Goal: Information Seeking & Learning: Learn about a topic

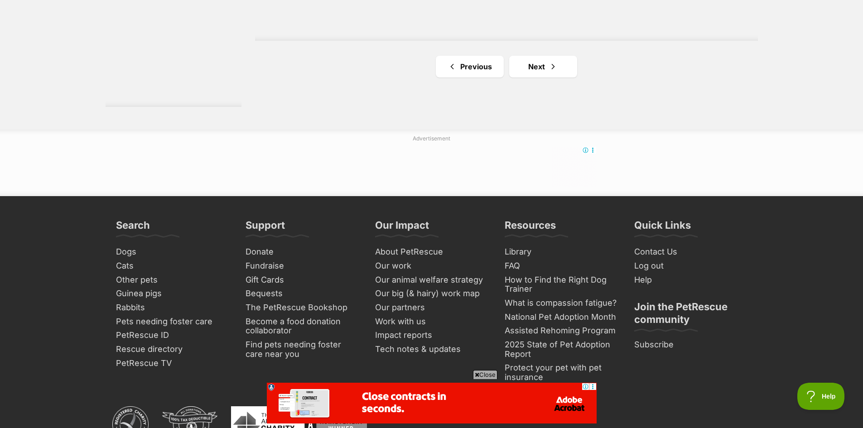
scroll to position [1811, 0]
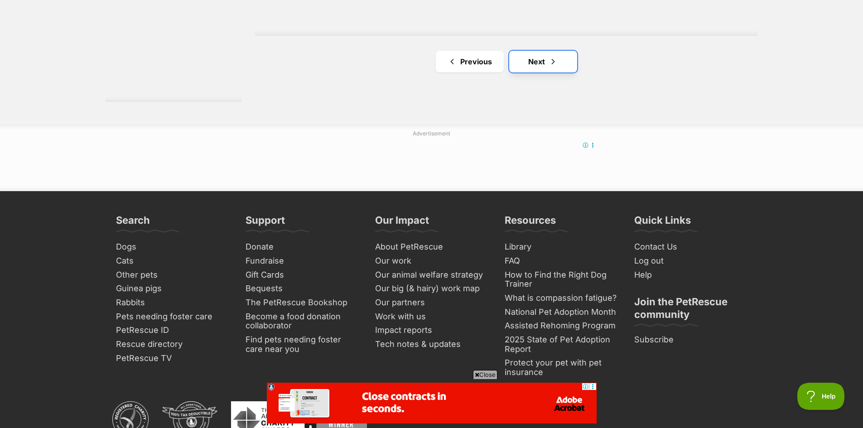
click at [557, 65] on span "Next page" at bounding box center [552, 61] width 9 height 11
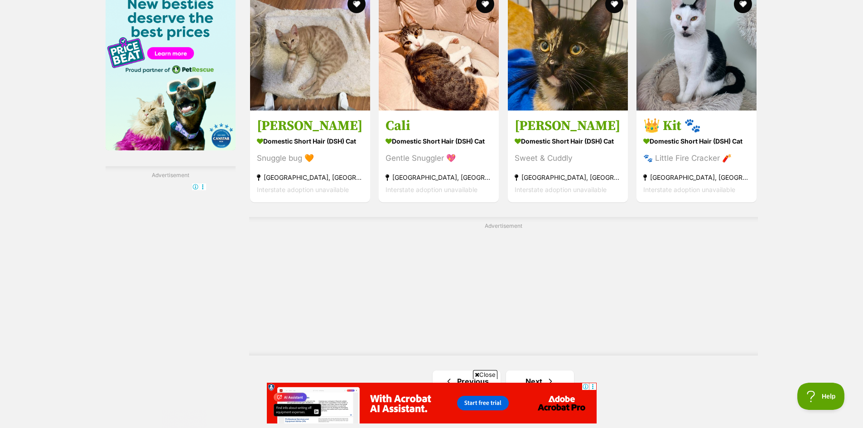
scroll to position [1578, 0]
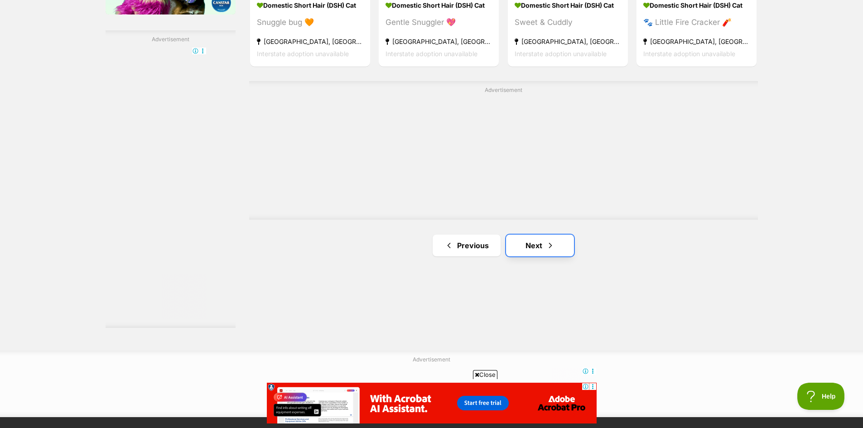
click at [538, 256] on link "Next" at bounding box center [540, 246] width 68 height 22
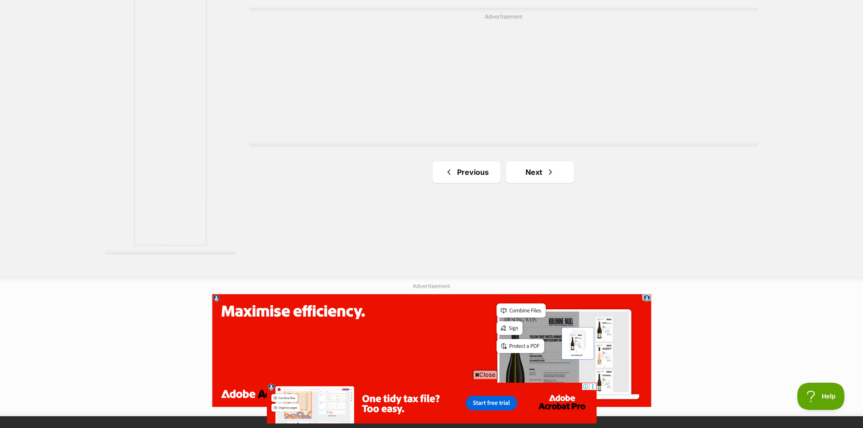
scroll to position [1766, 0]
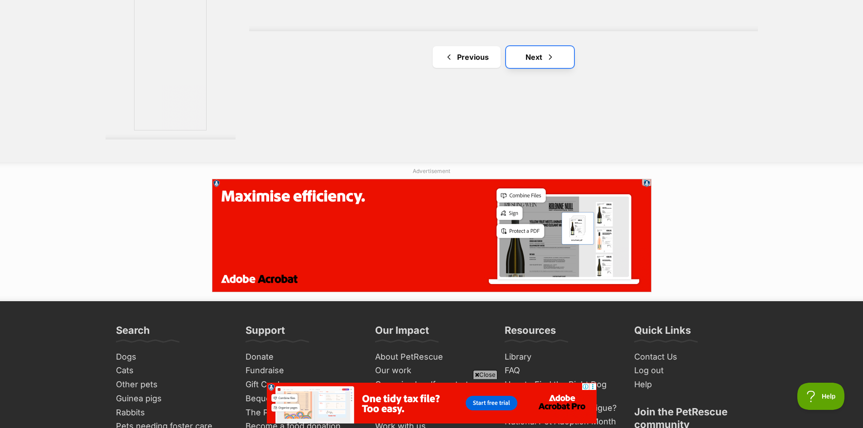
click at [529, 66] on link "Next" at bounding box center [540, 57] width 68 height 22
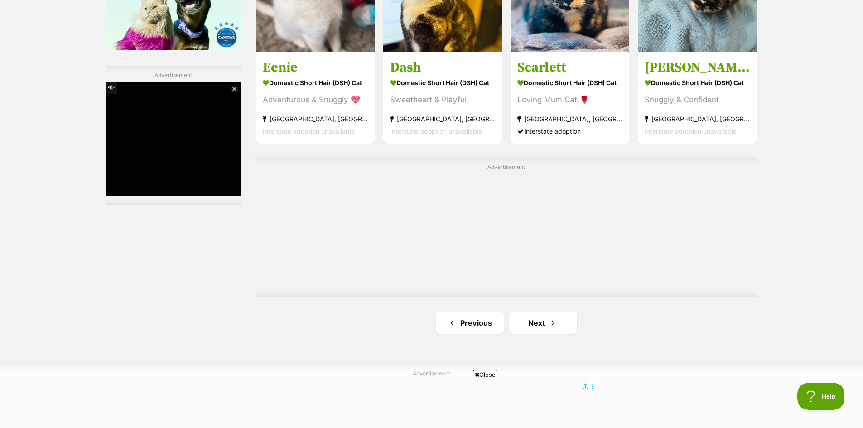
scroll to position [1721, 0]
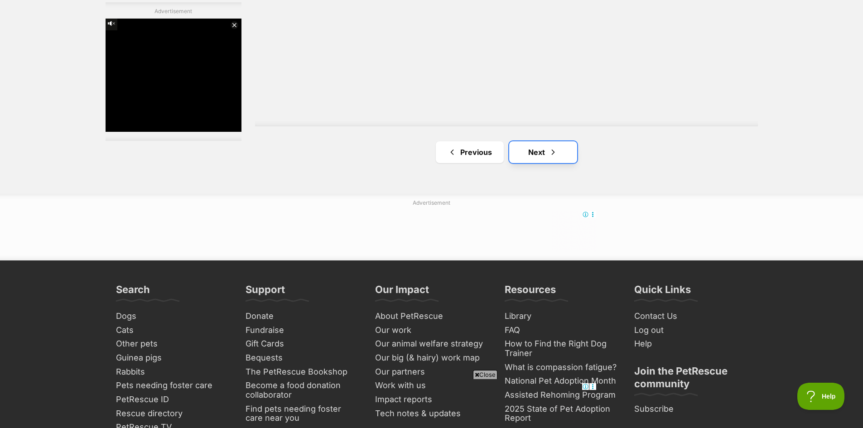
click at [531, 154] on link "Next" at bounding box center [543, 152] width 68 height 22
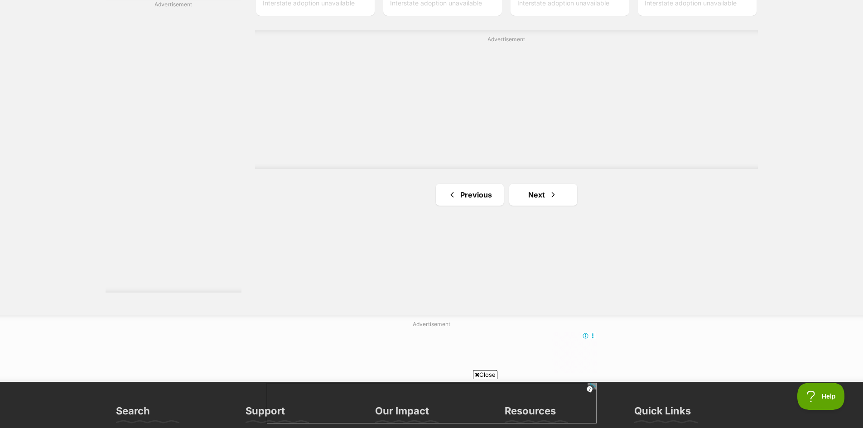
scroll to position [1630, 0]
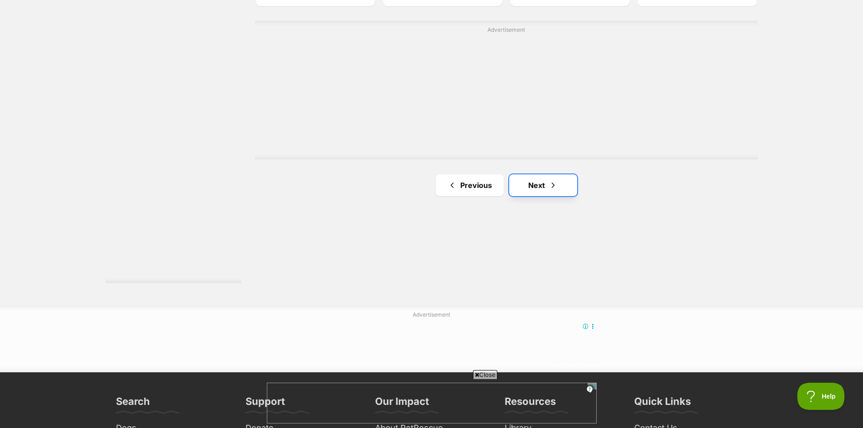
click at [530, 187] on link "Next" at bounding box center [543, 185] width 68 height 22
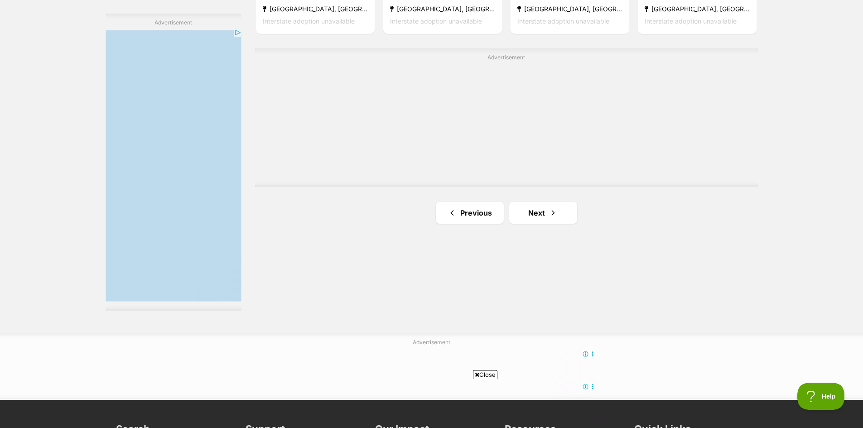
scroll to position [1630, 0]
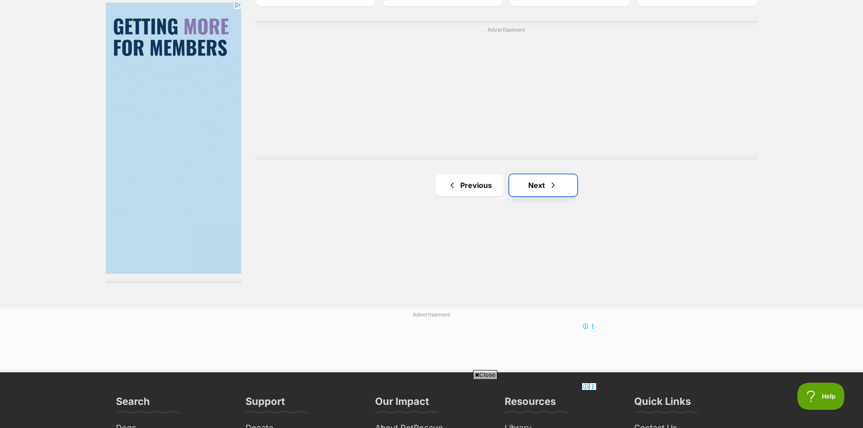
click at [527, 187] on link "Next" at bounding box center [543, 185] width 68 height 22
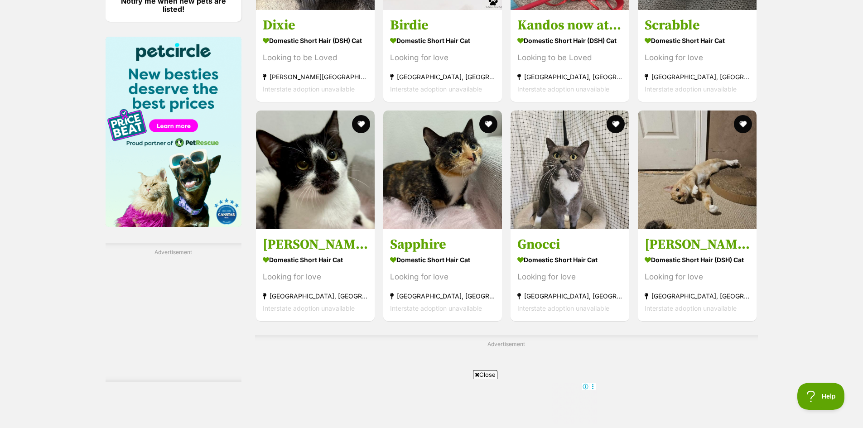
scroll to position [1585, 0]
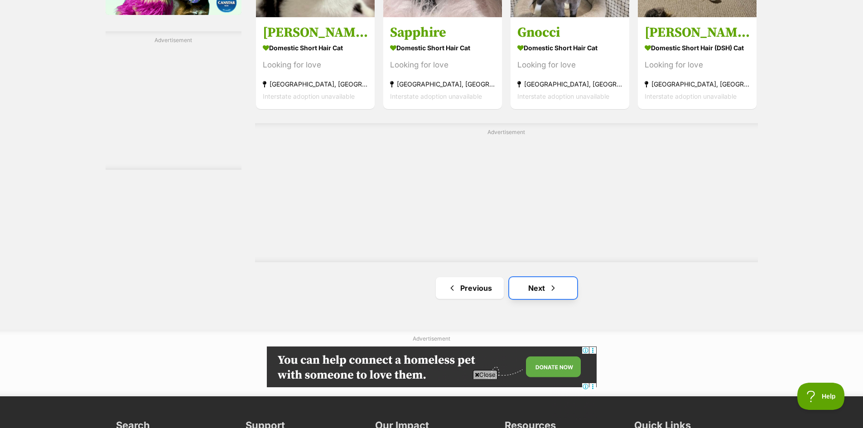
click at [549, 288] on span "Next page" at bounding box center [552, 288] width 9 height 11
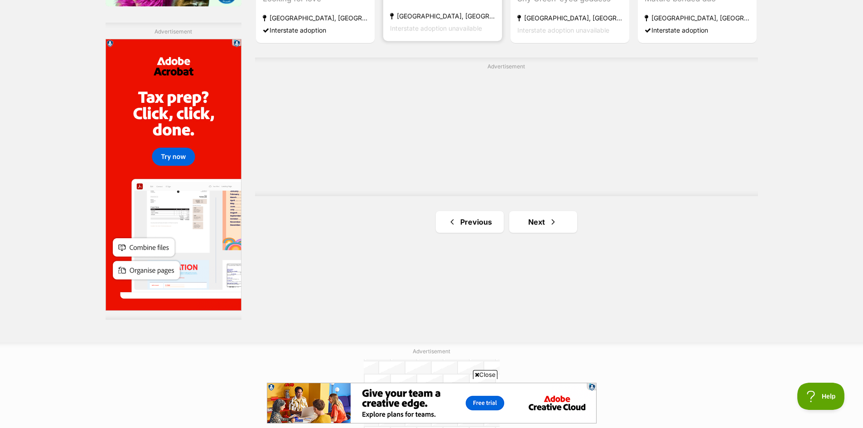
scroll to position [1585, 0]
